Goal: Task Accomplishment & Management: Manage account settings

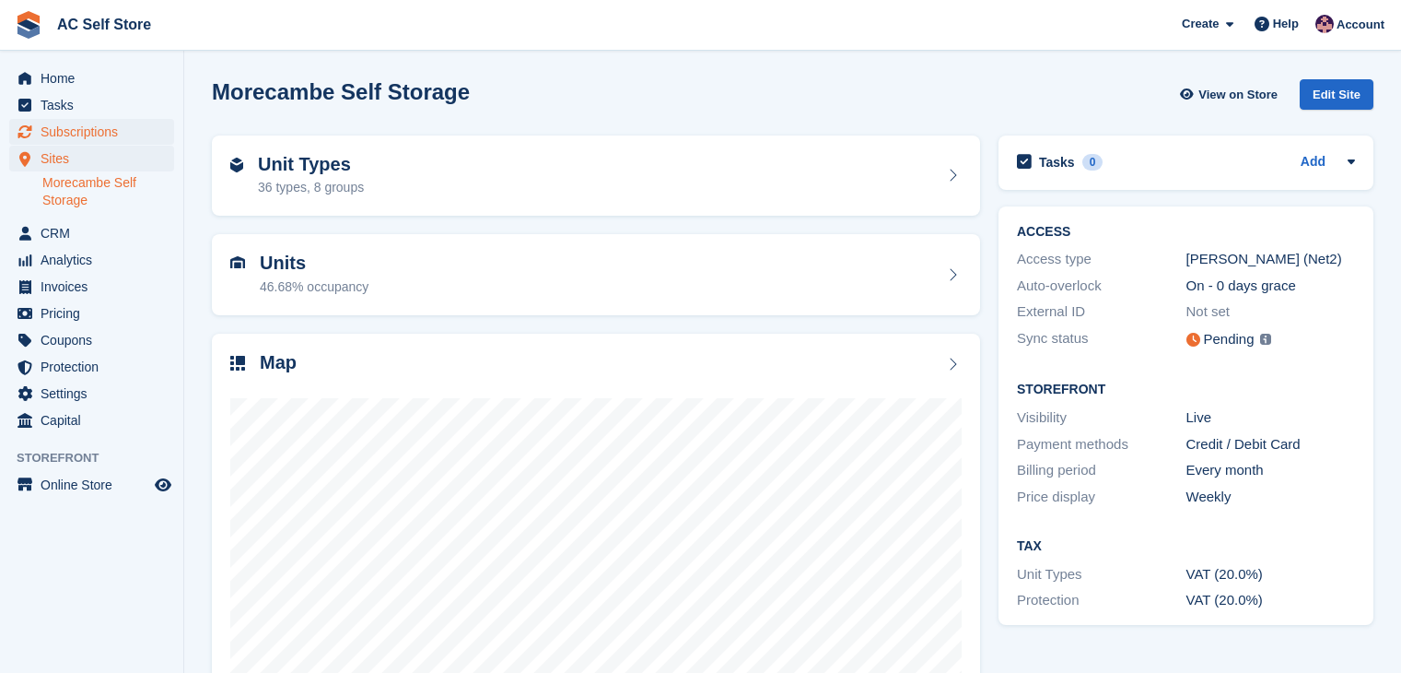
scroll to position [113, 0]
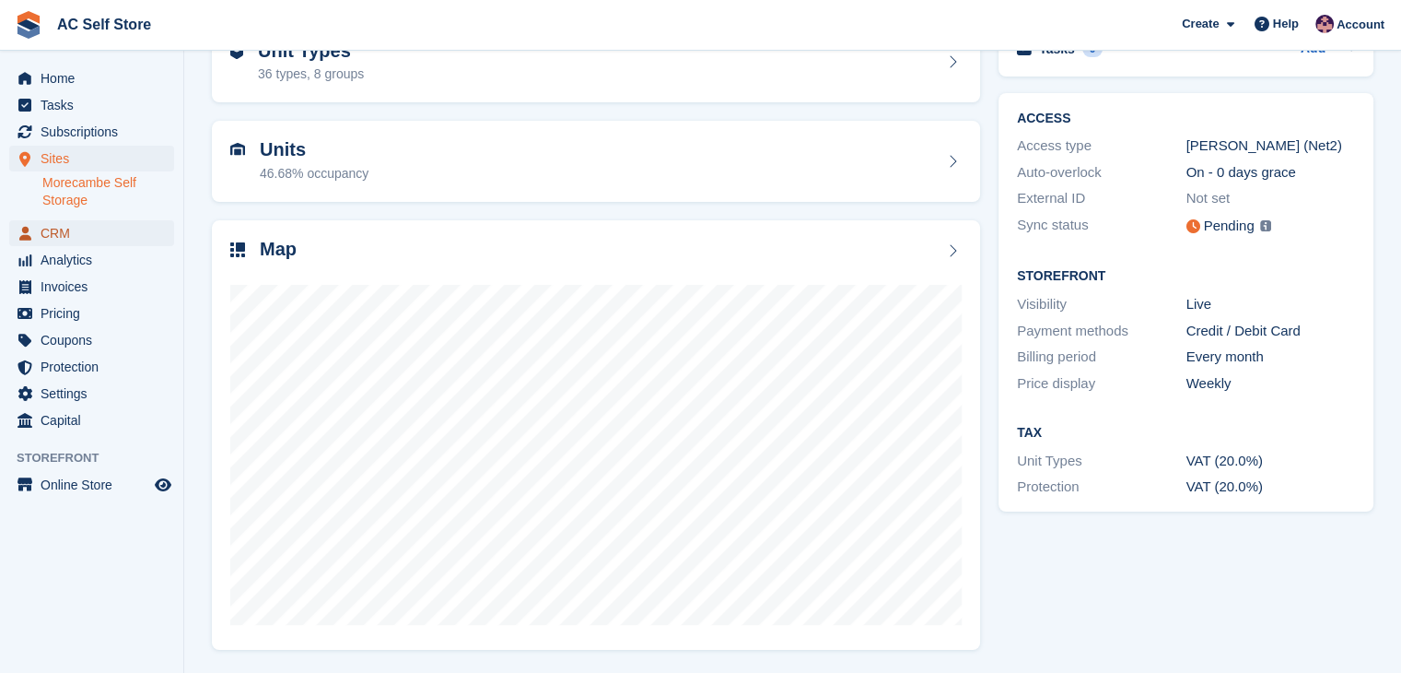
click at [100, 226] on span "CRM" at bounding box center [96, 233] width 111 height 26
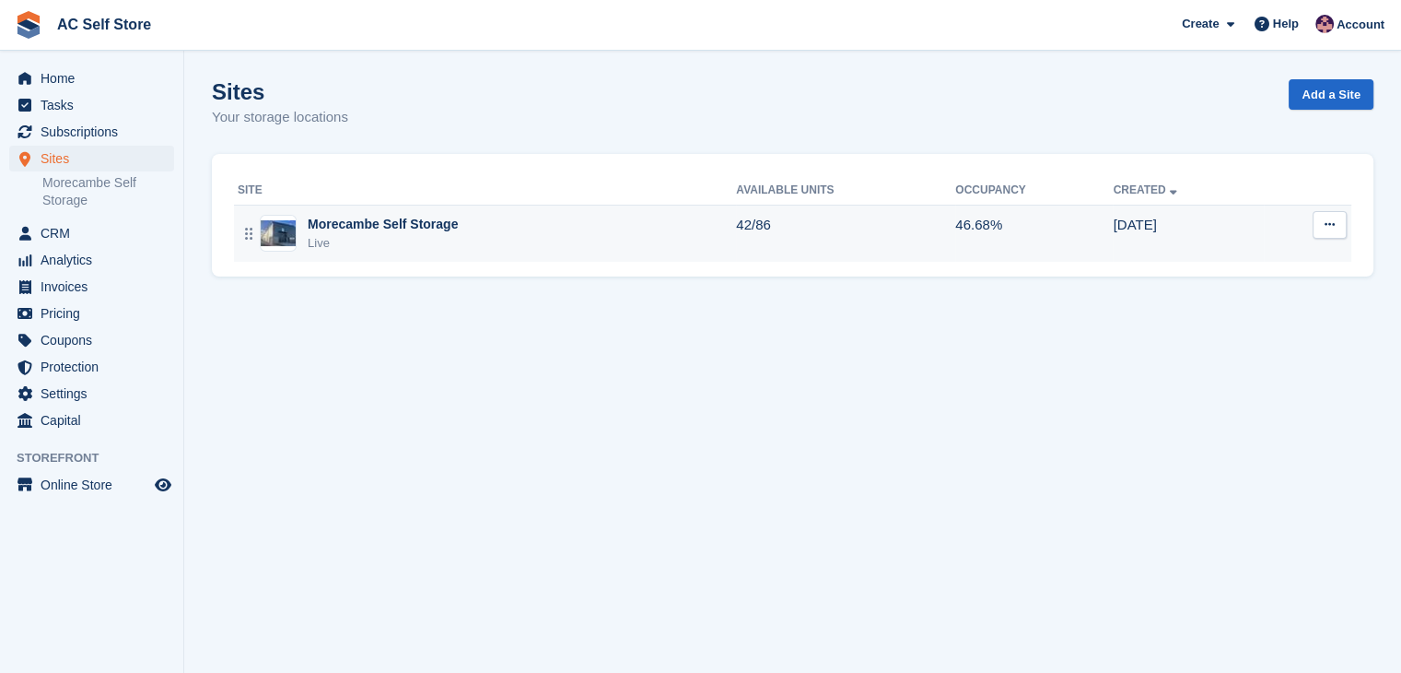
click at [336, 234] on div "Live" at bounding box center [383, 243] width 150 height 18
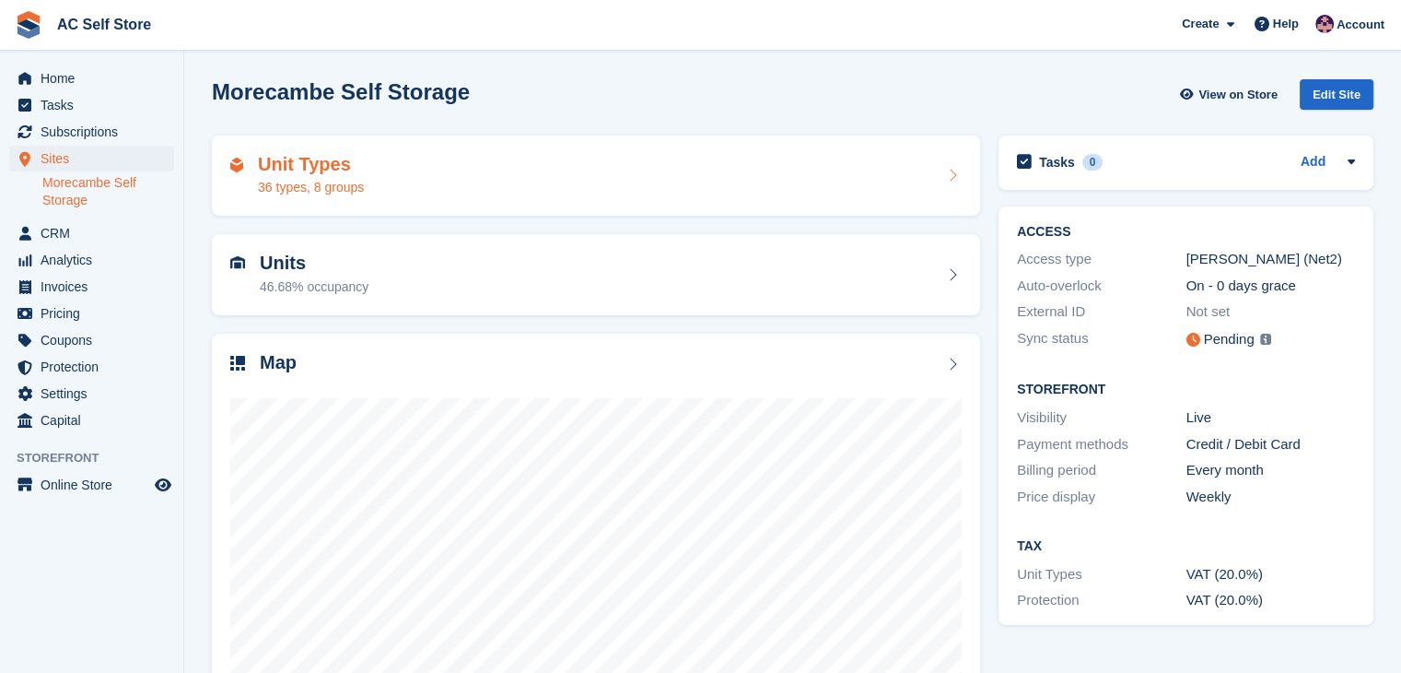
click at [359, 193] on div "36 types, 8 groups" at bounding box center [311, 187] width 106 height 19
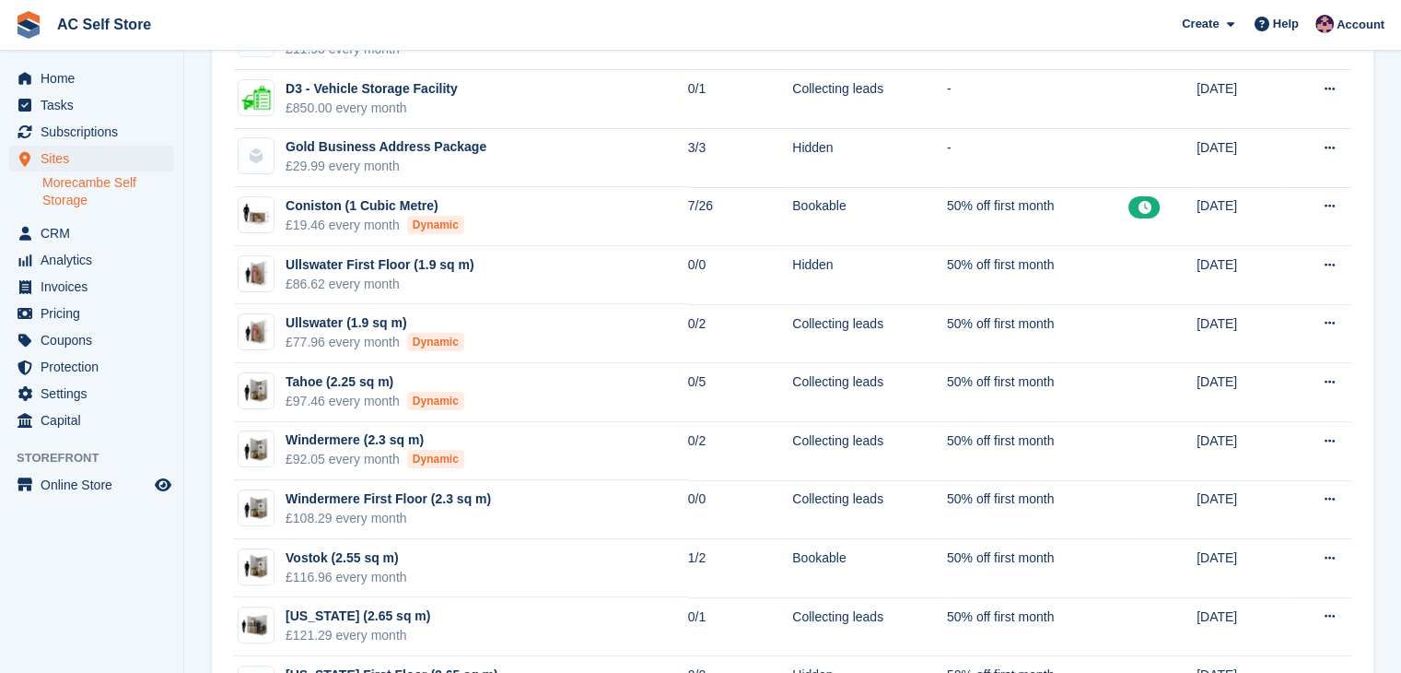
scroll to position [92, 0]
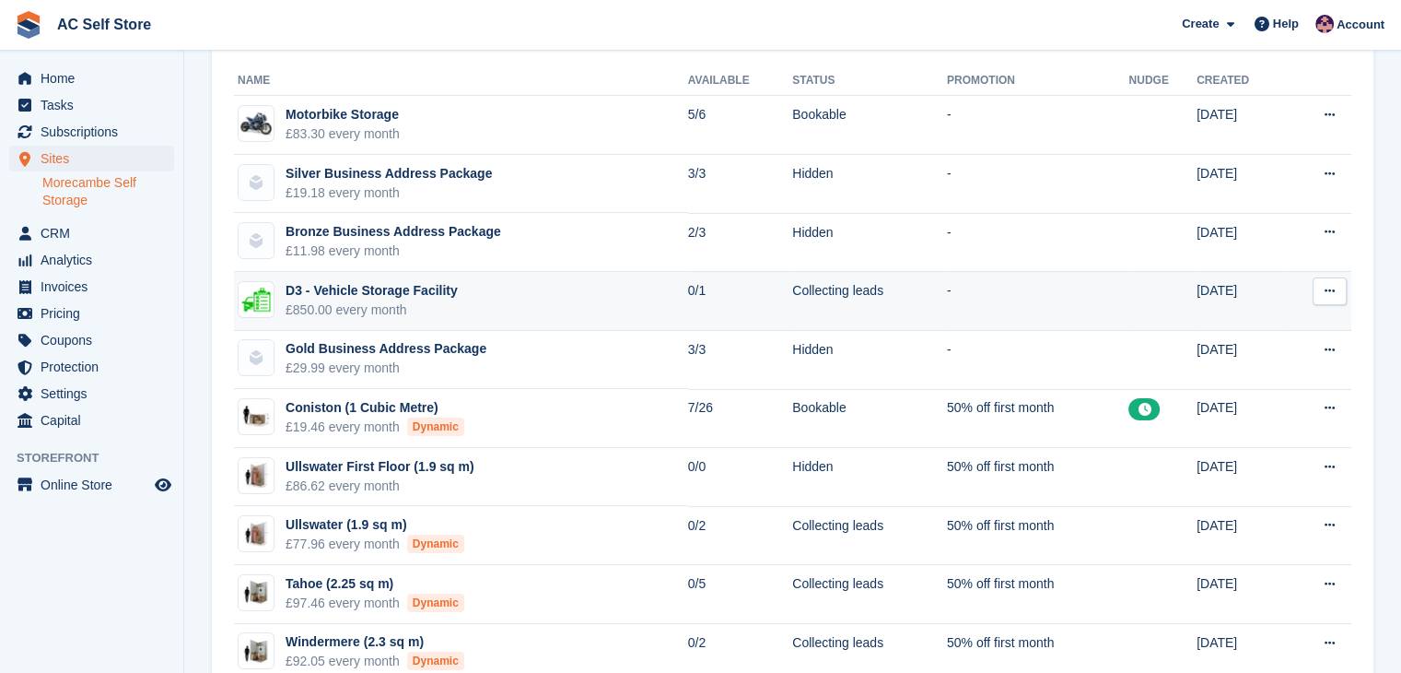
click at [1327, 294] on icon at bounding box center [1330, 291] width 10 height 12
click at [1228, 332] on p "Edit unit type" at bounding box center [1258, 327] width 160 height 24
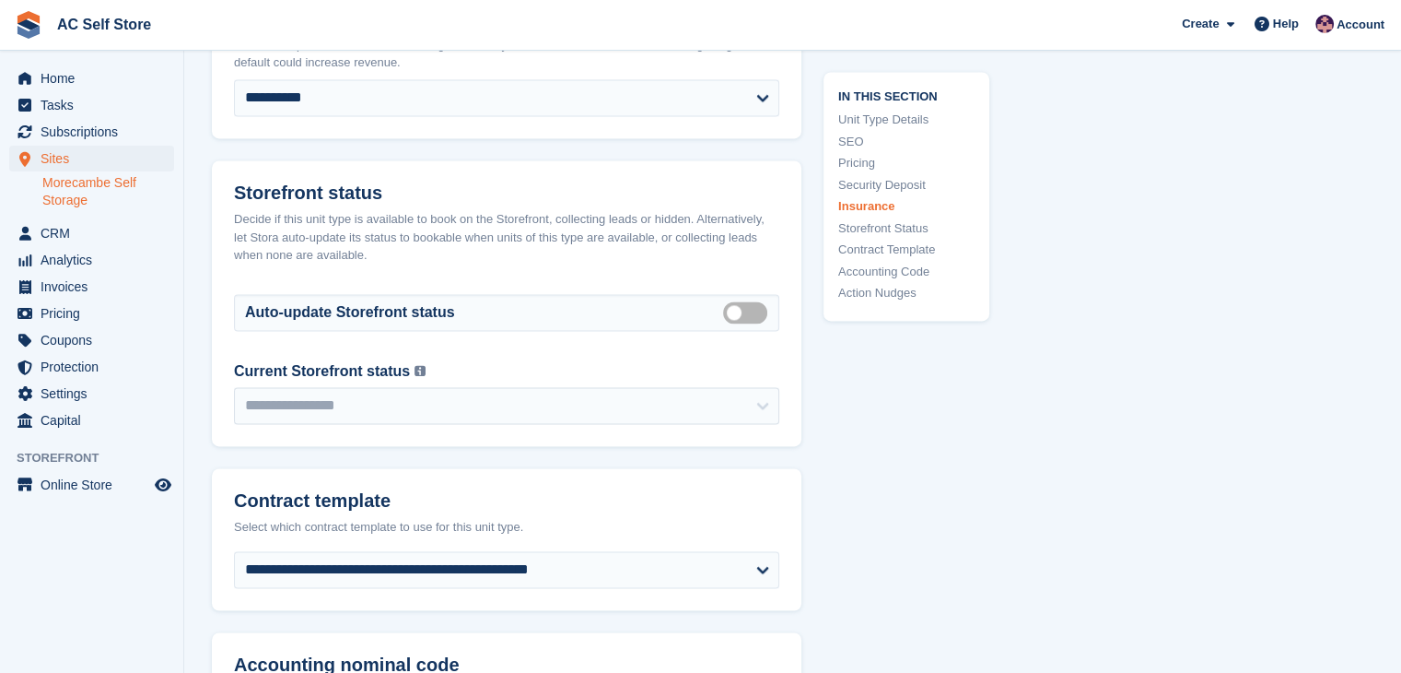
scroll to position [2764, 0]
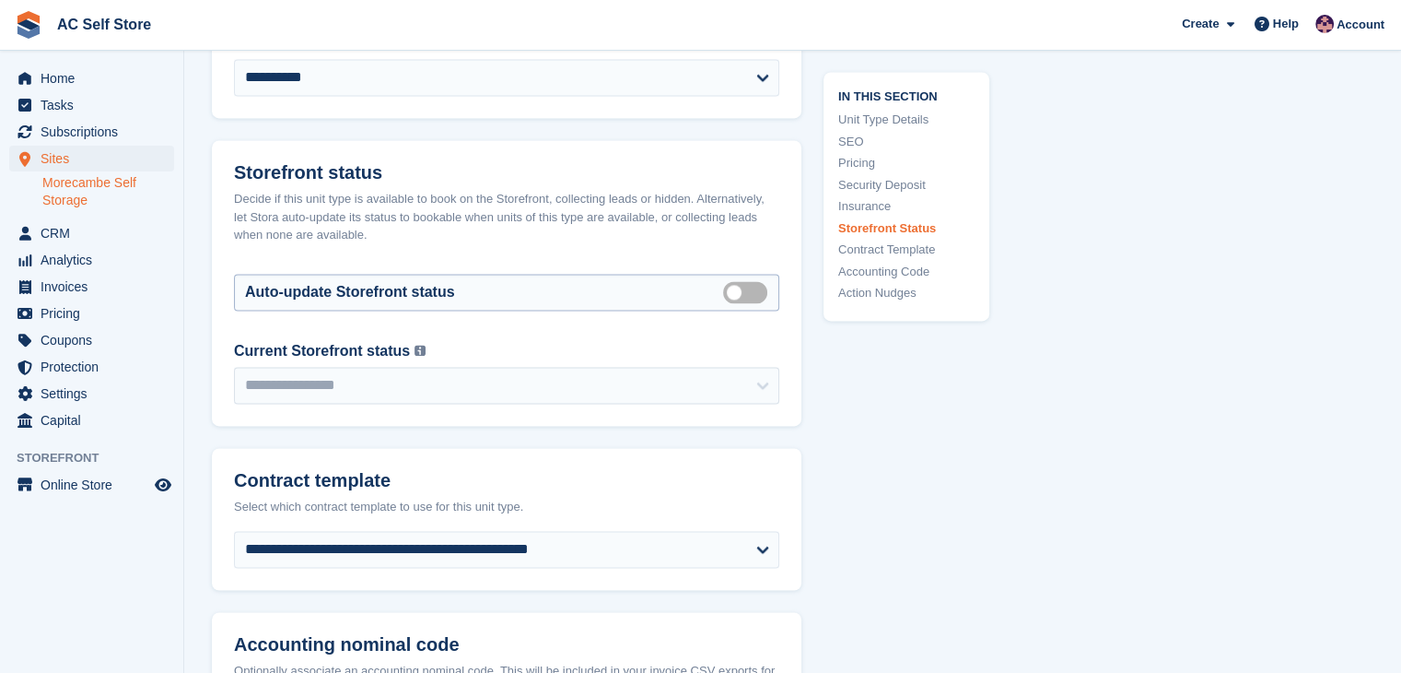
click at [747, 293] on label "Auto manage storefront status" at bounding box center [749, 291] width 52 height 3
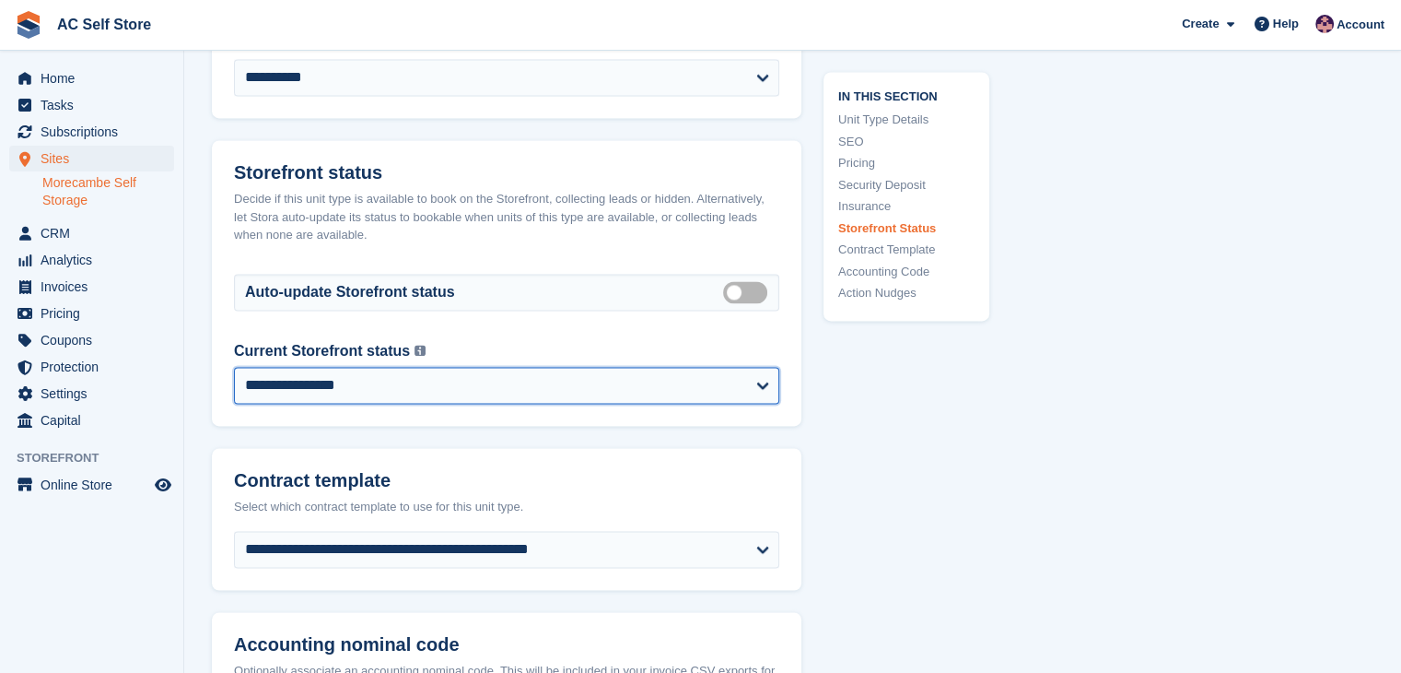
click at [717, 367] on select "**********" at bounding box center [506, 385] width 545 height 37
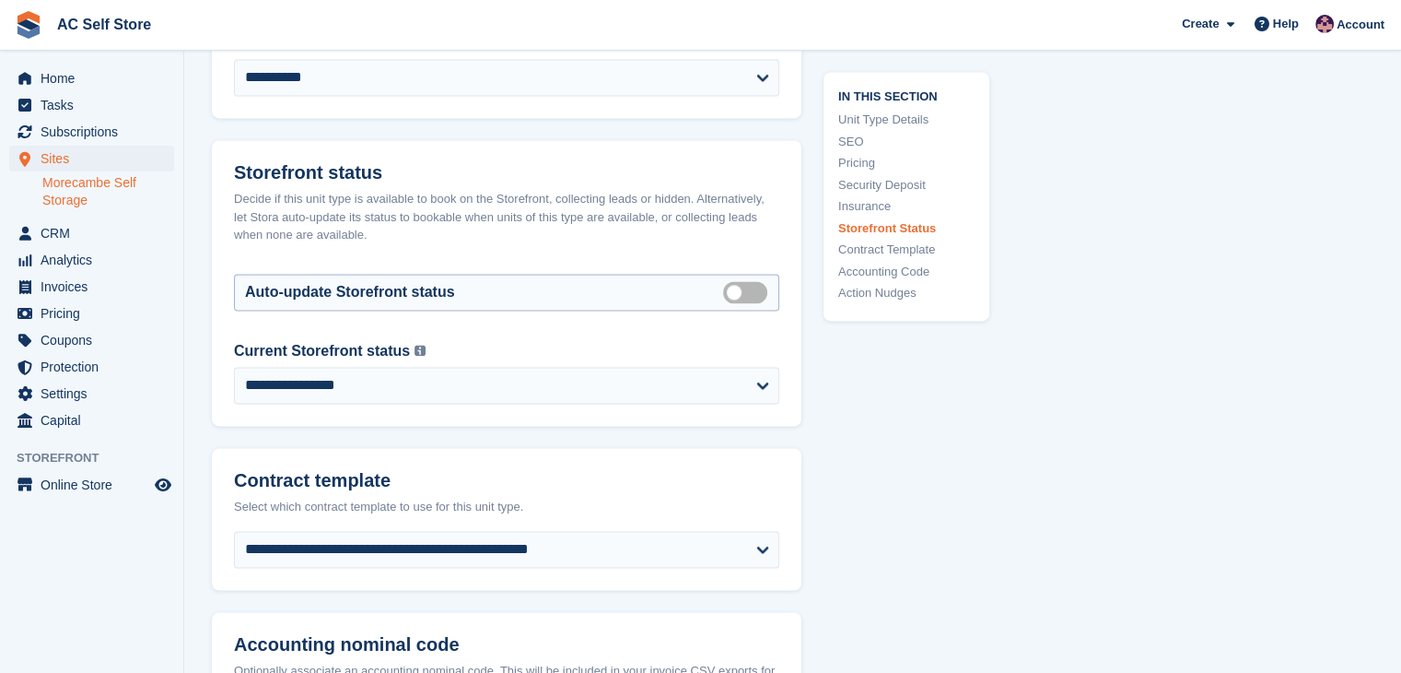
click at [751, 293] on label "Auto manage storefront status" at bounding box center [749, 291] width 52 height 3
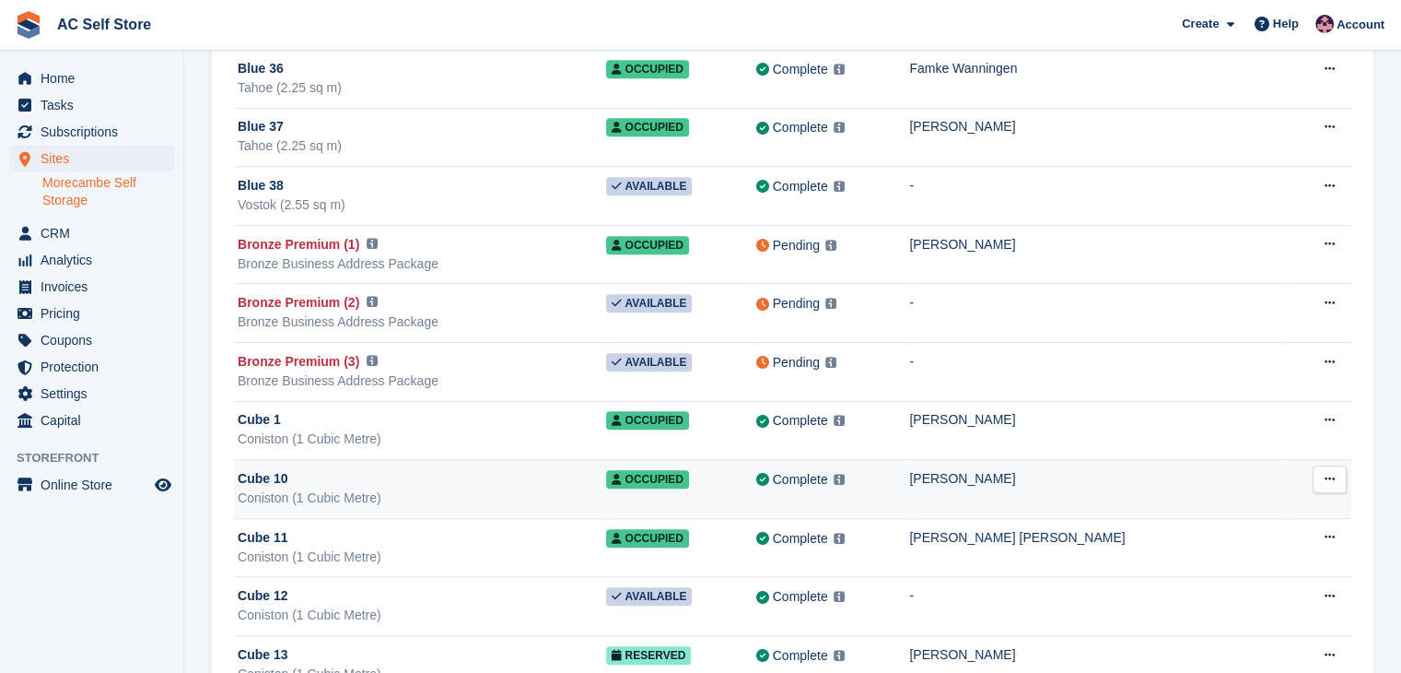
scroll to position [1106, 0]
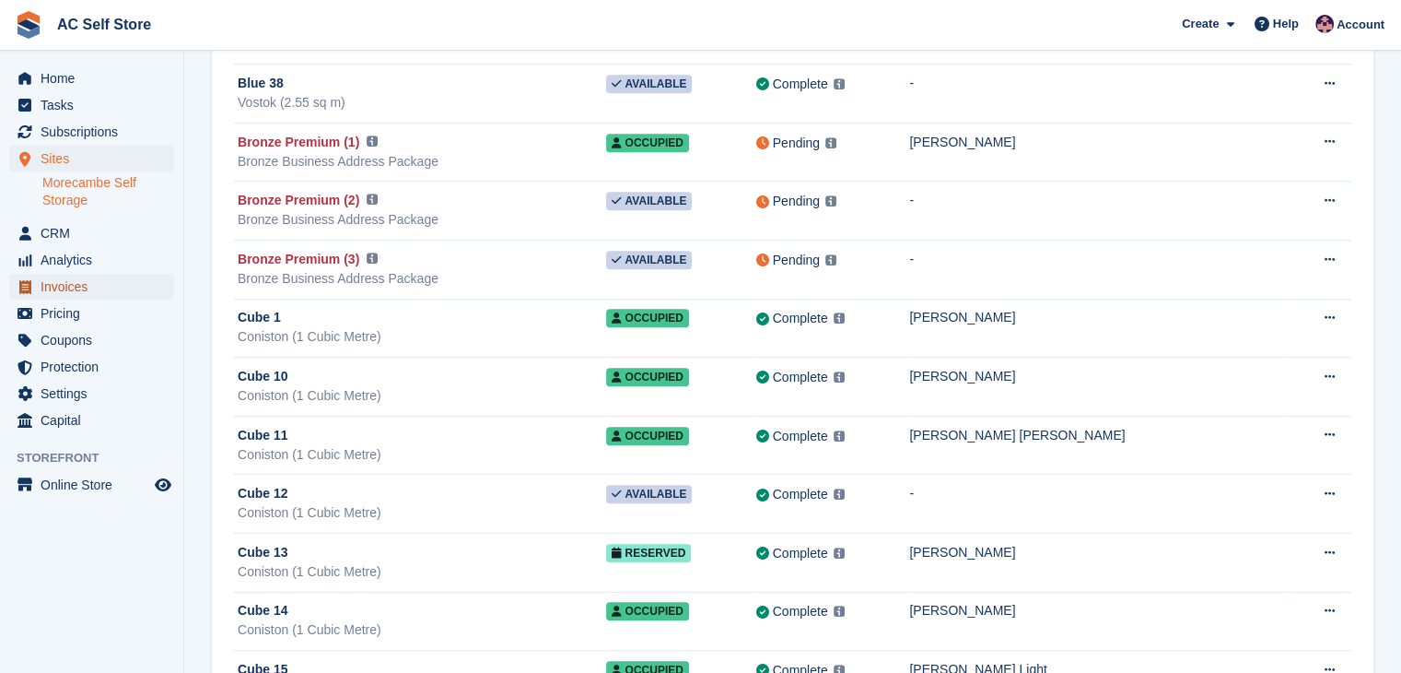
click at [78, 292] on span "Invoices" at bounding box center [96, 287] width 111 height 26
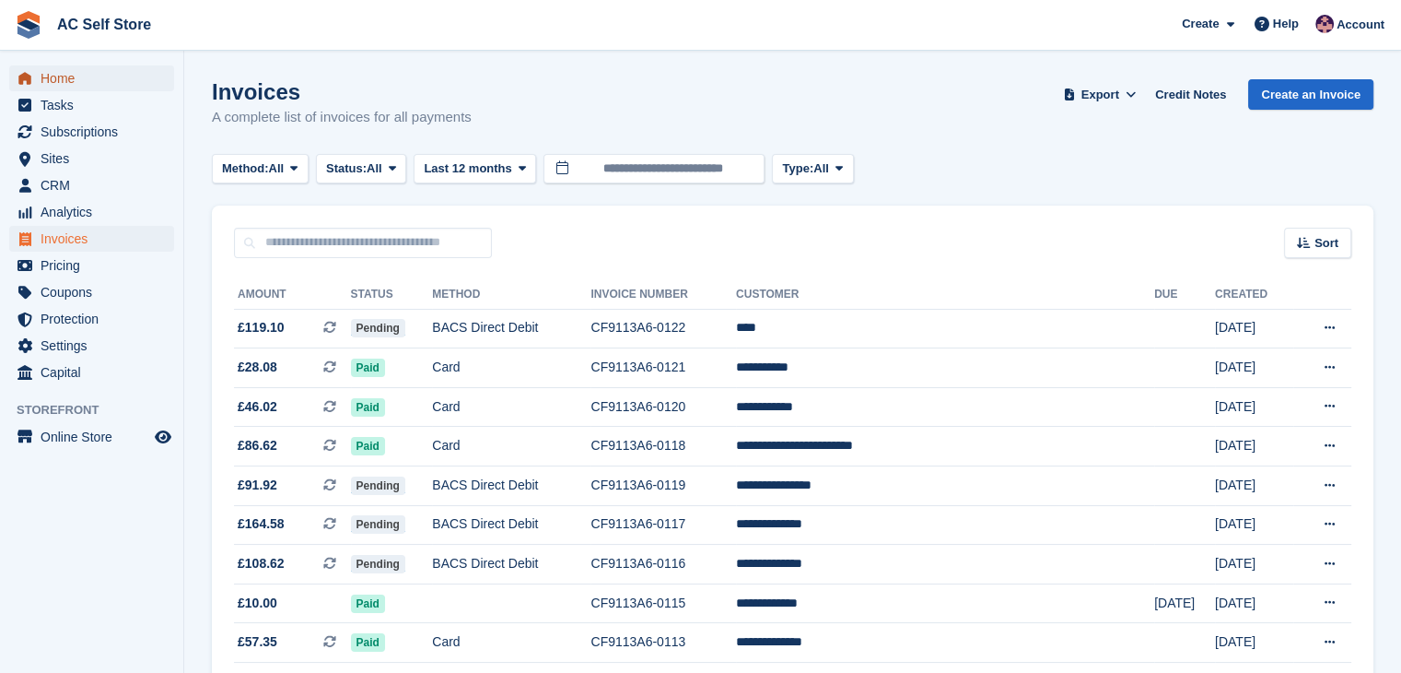
click at [79, 67] on span "Home" at bounding box center [96, 78] width 111 height 26
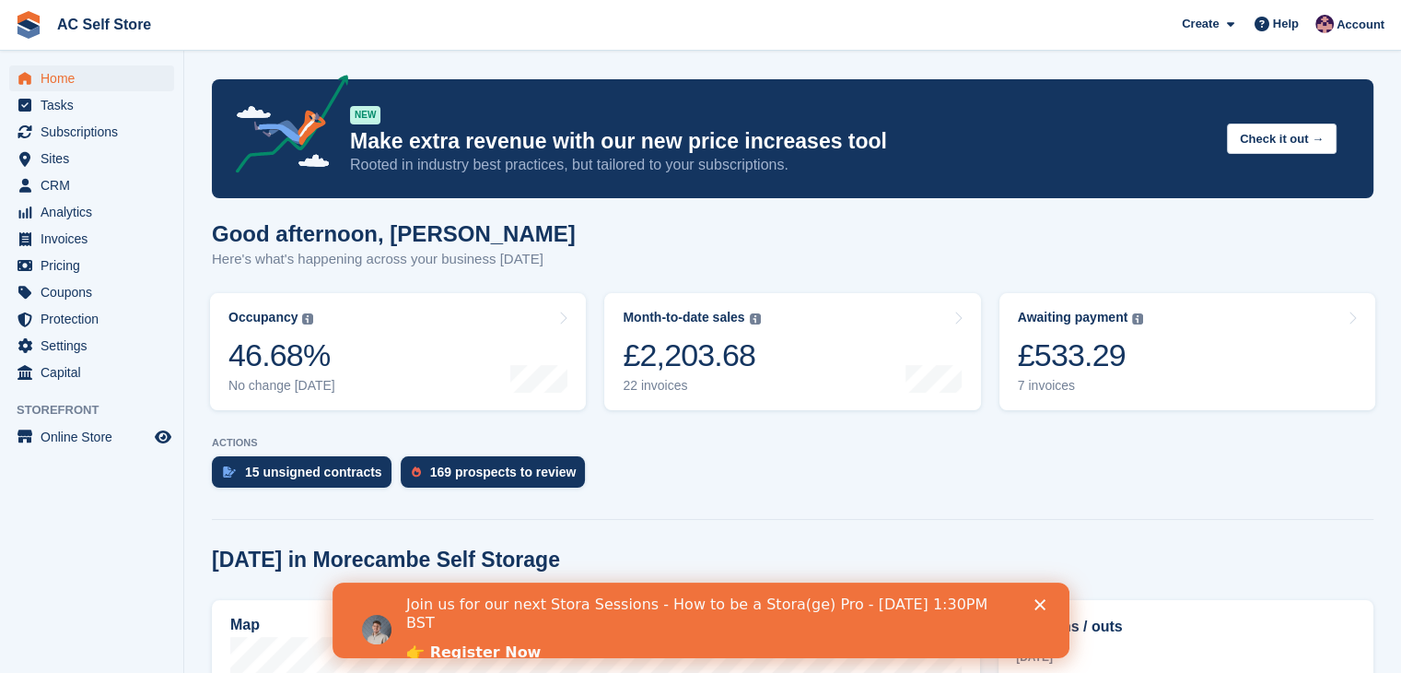
click at [1042, 599] on icon "Close" at bounding box center [1039, 604] width 11 height 11
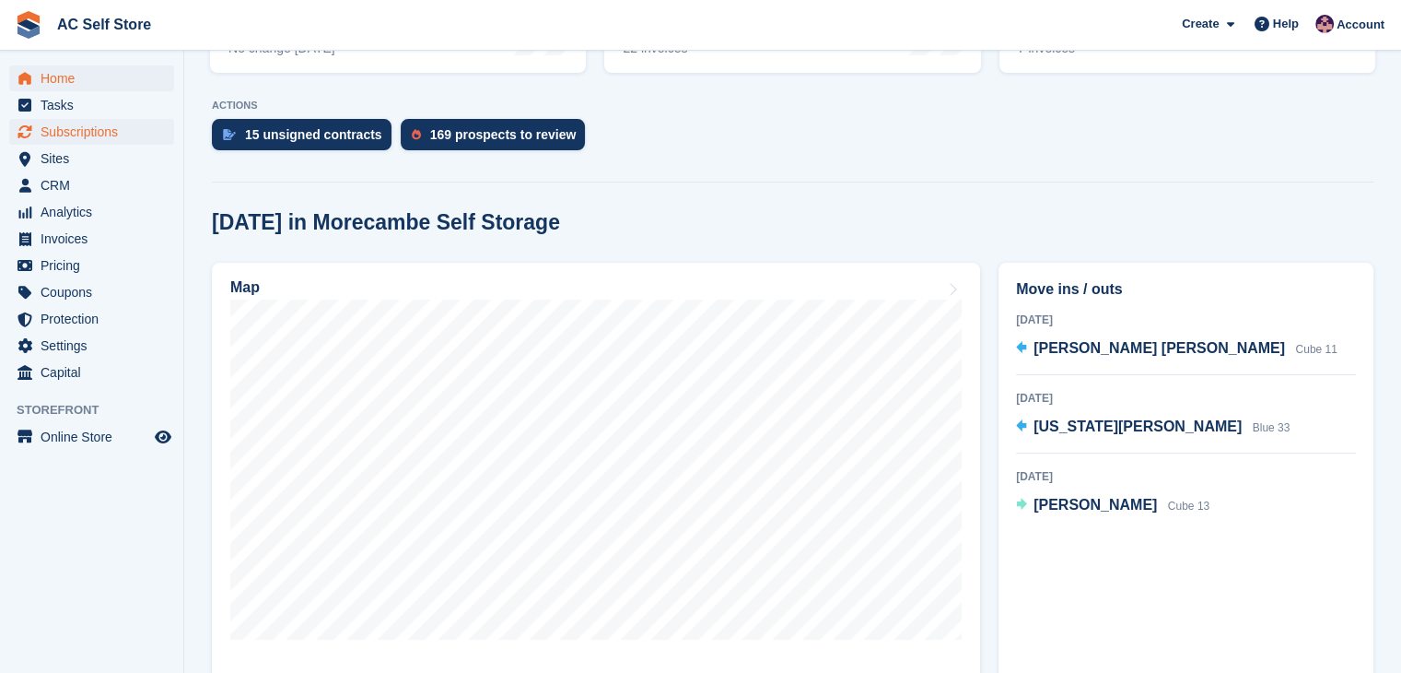
scroll to position [369, 0]
